Goal: Information Seeking & Learning: Learn about a topic

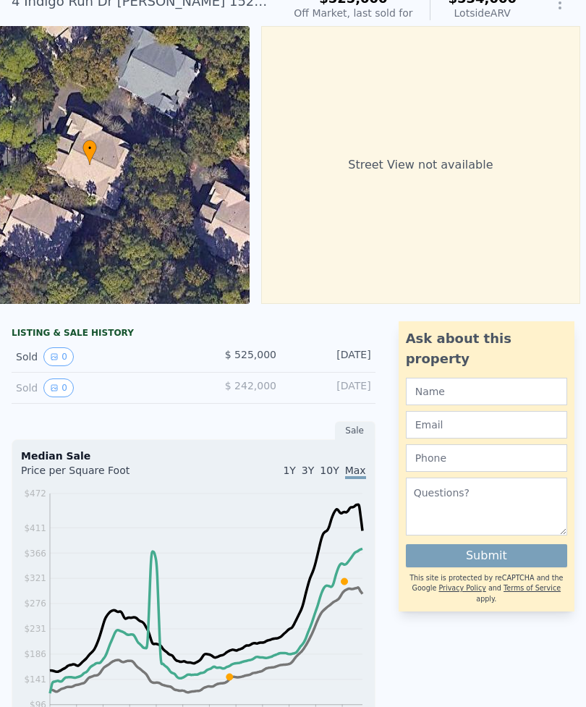
scroll to position [62, 0]
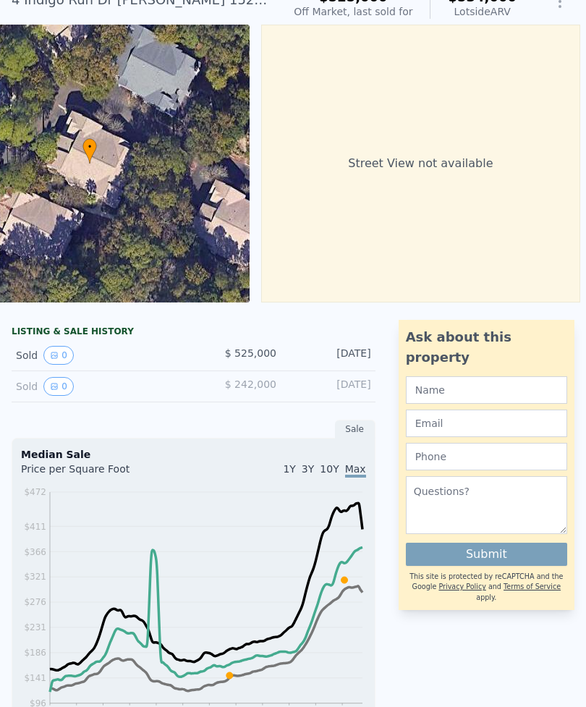
click at [61, 355] on button "0" at bounding box center [58, 355] width 30 height 19
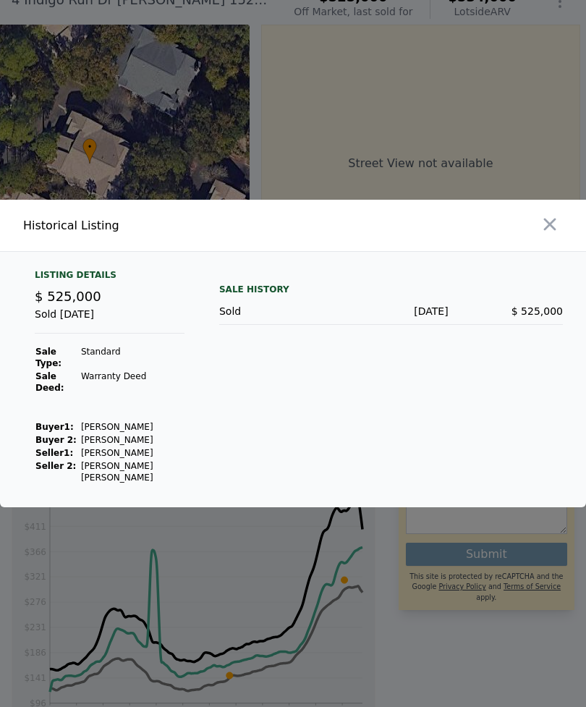
scroll to position [18, 0]
click at [137, 448] on td "[PERSON_NAME]" at bounding box center [132, 452] width 104 height 13
click at [111, 388] on td "Warranty Deed" at bounding box center [132, 382] width 104 height 25
click at [88, 286] on div "Listing Details" at bounding box center [110, 277] width 150 height 17
click at [88, 234] on div "Historical Listing" at bounding box center [155, 225] width 264 height 17
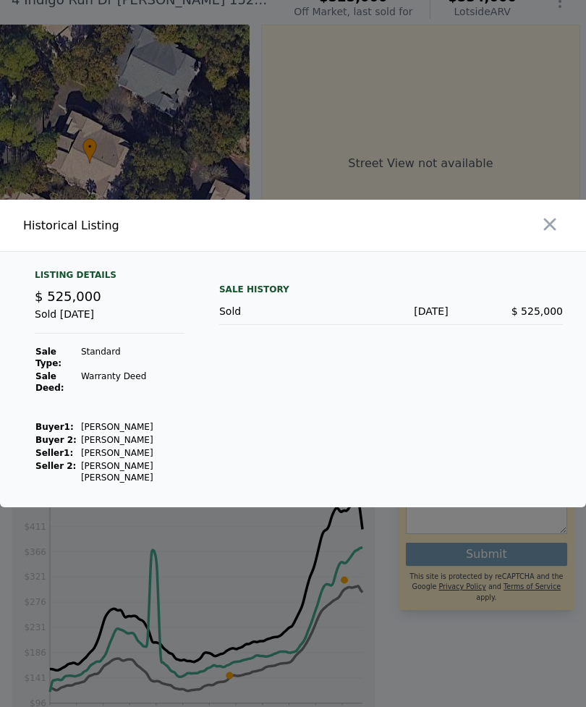
click at [545, 234] on icon "button" at bounding box center [550, 224] width 20 height 20
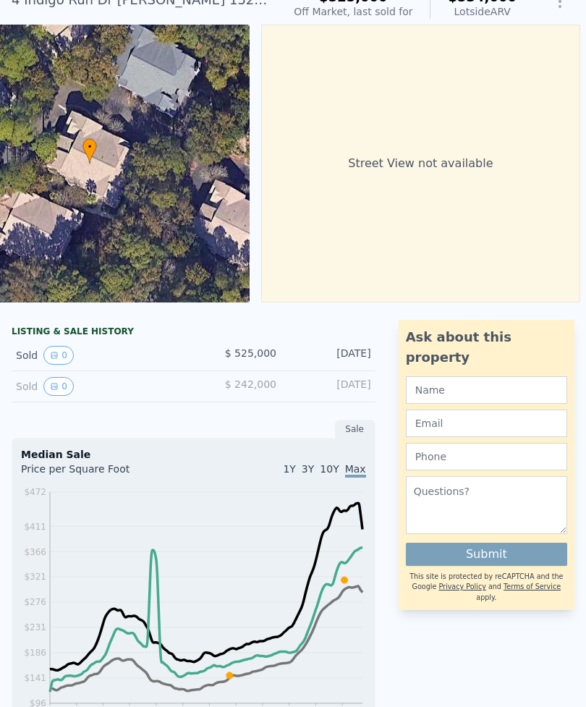
click at [30, 355] on div "Sold 0" at bounding box center [99, 355] width 166 height 19
click at [265, 344] on div "Sold 0 $ 525,000 Mar 20, 2024" at bounding box center [194, 355] width 364 height 31
click at [339, 353] on div "[DATE]" at bounding box center [329, 355] width 83 height 19
click at [368, 359] on div "[DATE]" at bounding box center [329, 355] width 83 height 19
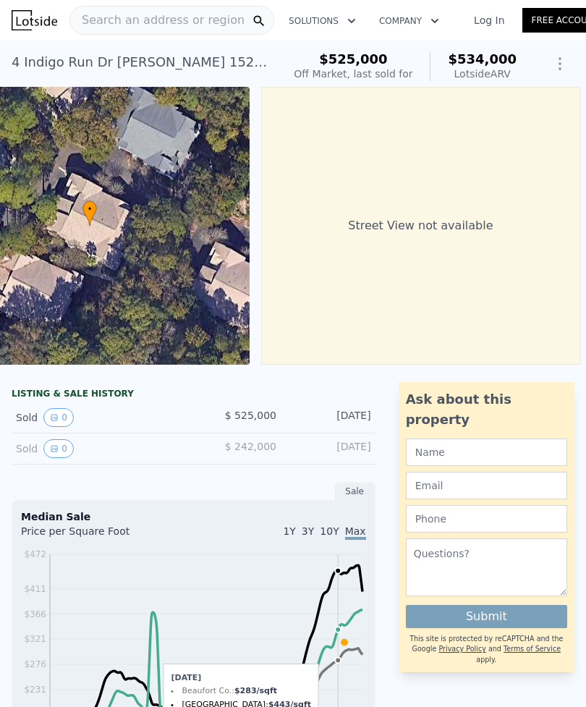
scroll to position [0, 0]
click at [29, 453] on div "Sold 0" at bounding box center [99, 448] width 166 height 19
click at [65, 445] on button "0" at bounding box center [58, 448] width 30 height 19
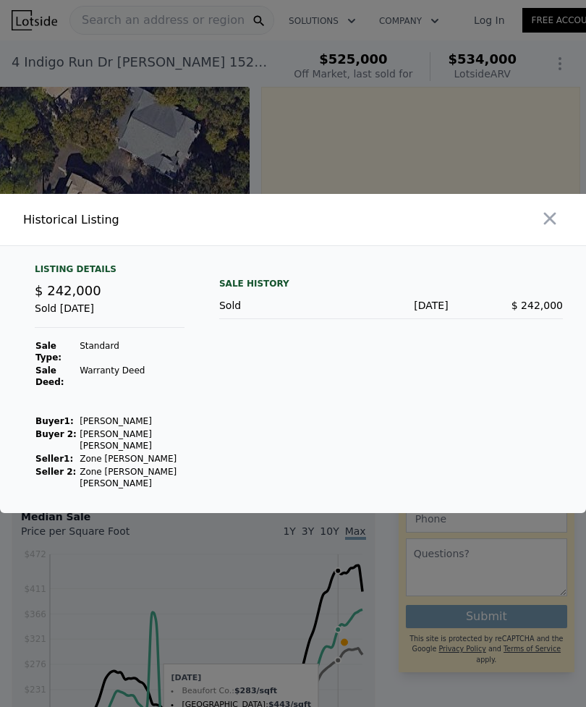
click at [549, 225] on icon "button" at bounding box center [550, 219] width 12 height 12
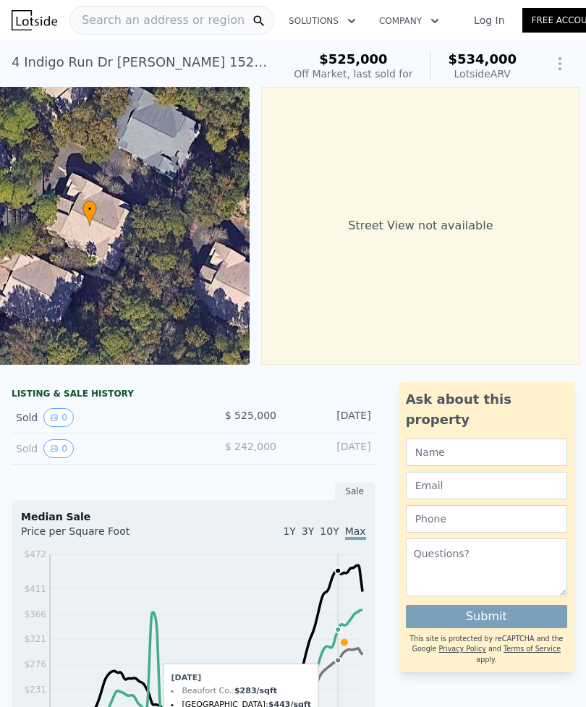
click at [71, 411] on button "0" at bounding box center [58, 417] width 30 height 19
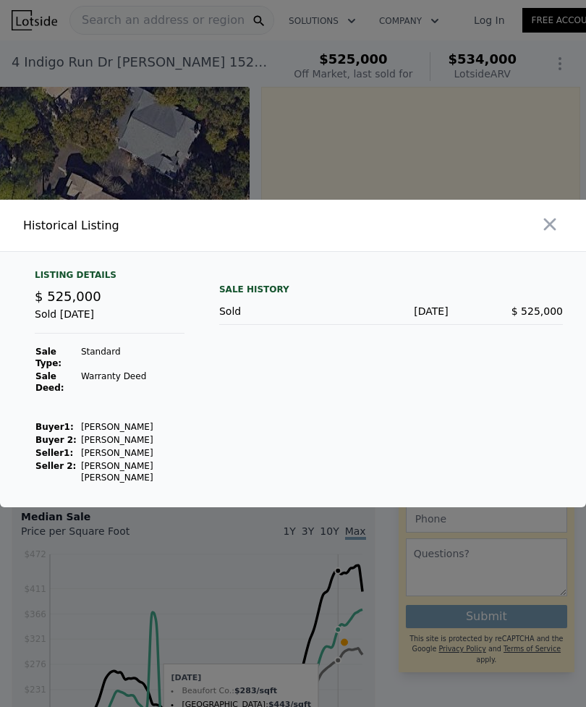
click at [546, 231] on icon "button" at bounding box center [550, 224] width 12 height 12
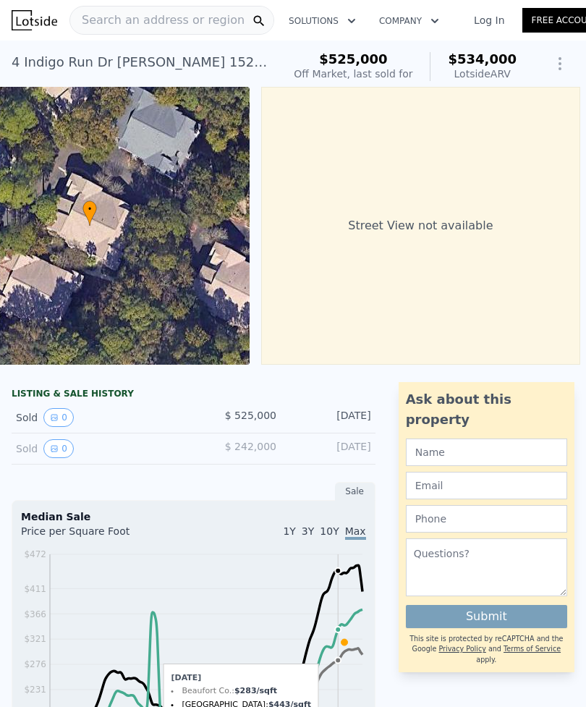
click at [280, 450] on div "Sold 0 $ 242,000 Mar 22, 2015" at bounding box center [194, 448] width 364 height 31
click at [182, 445] on div "Sold 0" at bounding box center [99, 448] width 166 height 19
click at [45, 454] on button "0" at bounding box center [58, 448] width 30 height 19
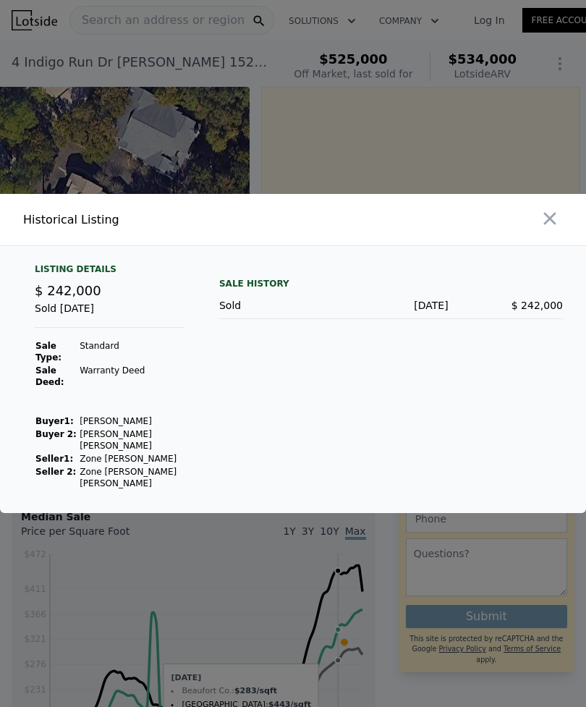
click at [554, 225] on icon "button" at bounding box center [550, 219] width 12 height 12
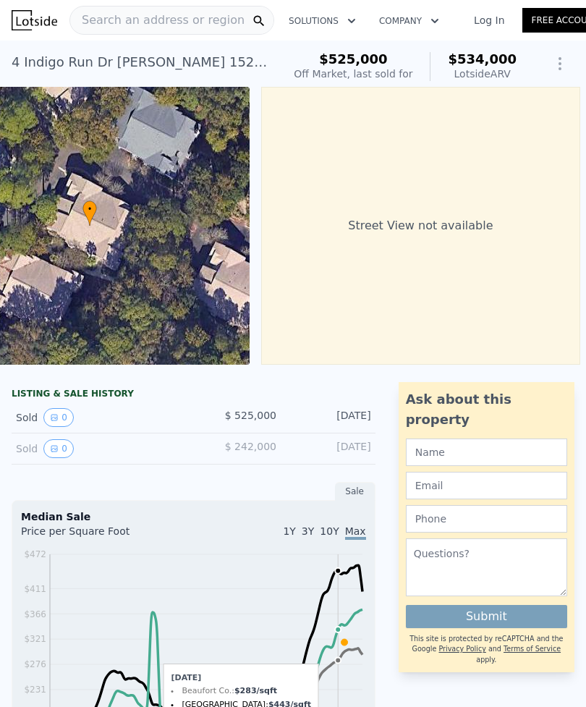
click at [22, 456] on div "Sold 0" at bounding box center [99, 448] width 166 height 19
click at [29, 449] on div "Sold 0" at bounding box center [99, 448] width 166 height 19
click at [133, 446] on div "Sold 0" at bounding box center [99, 448] width 166 height 19
click at [61, 449] on button "0" at bounding box center [58, 448] width 30 height 19
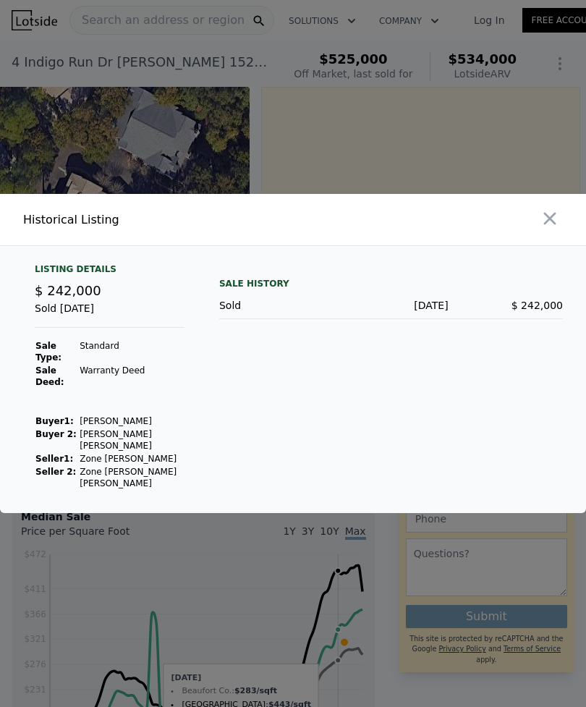
click at [554, 229] on icon "button" at bounding box center [550, 218] width 20 height 20
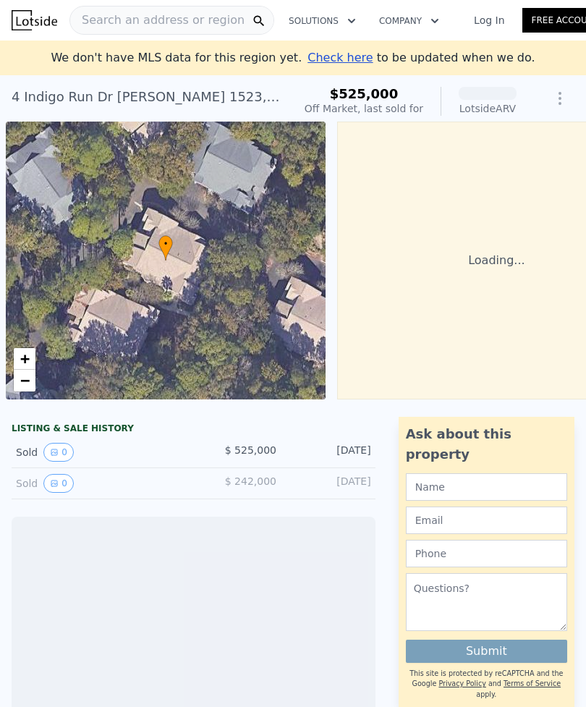
scroll to position [0, 6]
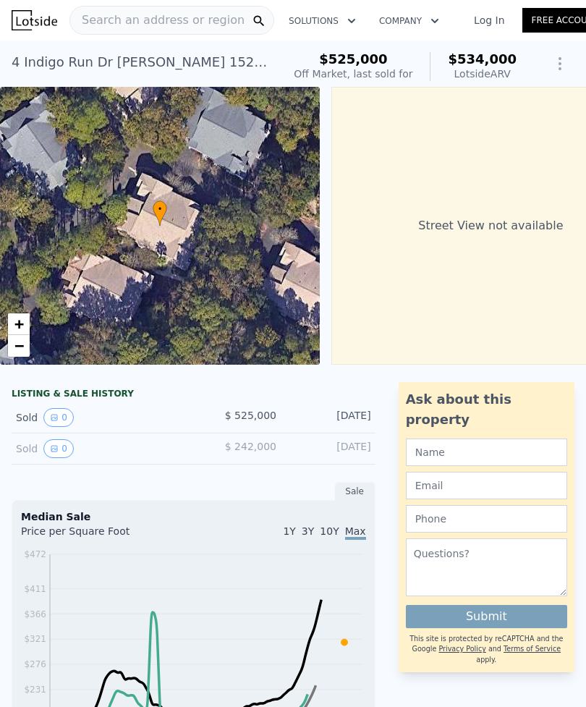
click at [64, 452] on button "0" at bounding box center [58, 448] width 30 height 19
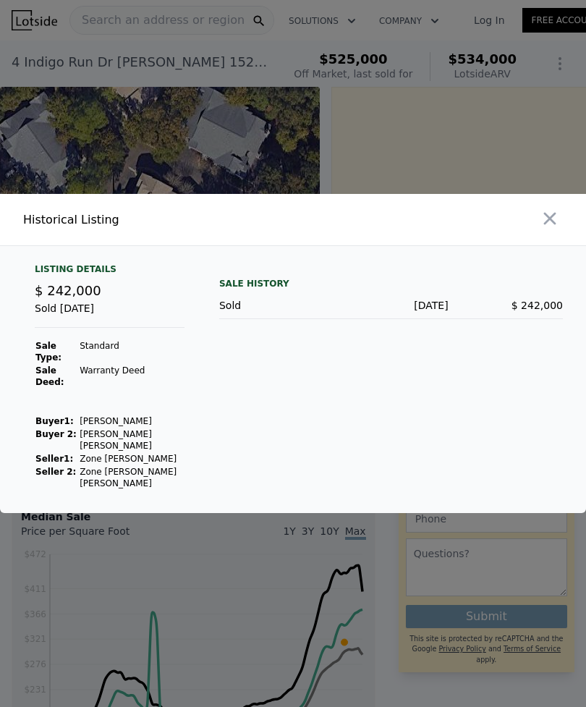
click at [540, 229] on icon "button" at bounding box center [550, 218] width 20 height 20
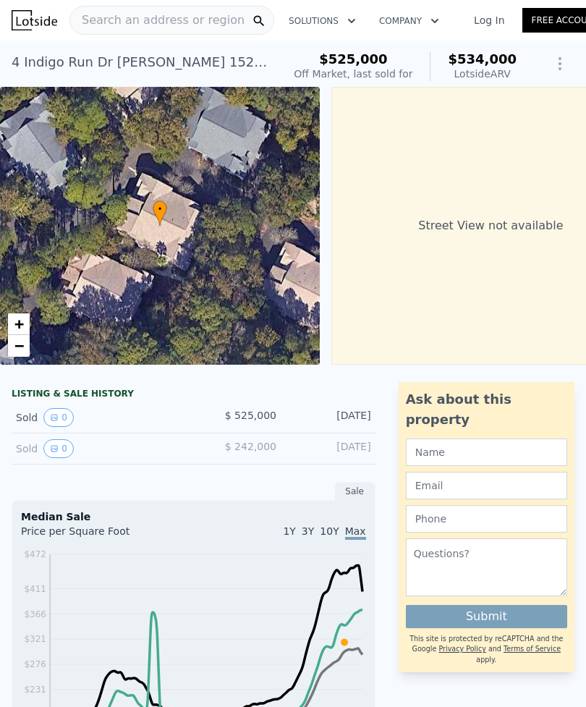
click at [59, 413] on button "0" at bounding box center [58, 417] width 30 height 19
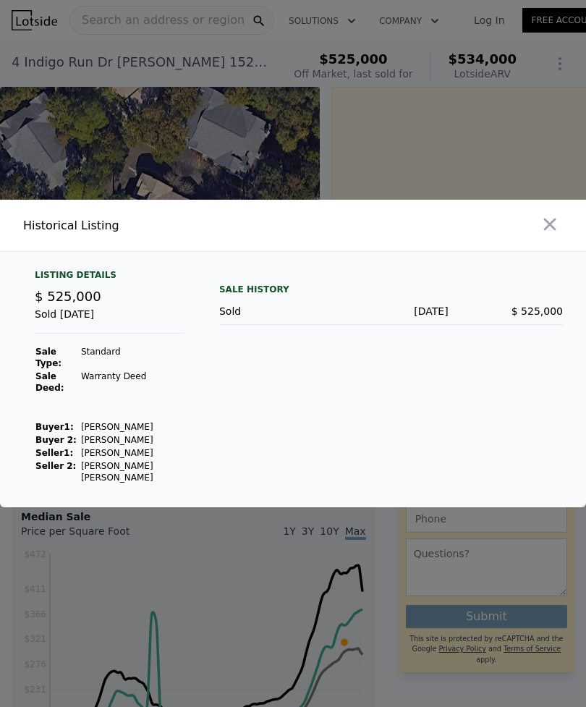
click at [550, 234] on icon "button" at bounding box center [550, 224] width 20 height 20
